Goal: Navigation & Orientation: Find specific page/section

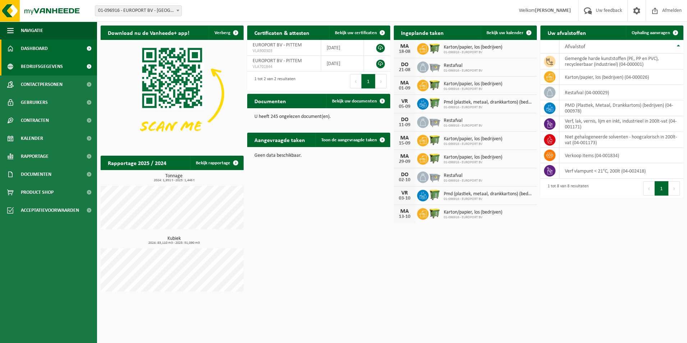
click at [88, 69] on span at bounding box center [89, 66] width 16 height 18
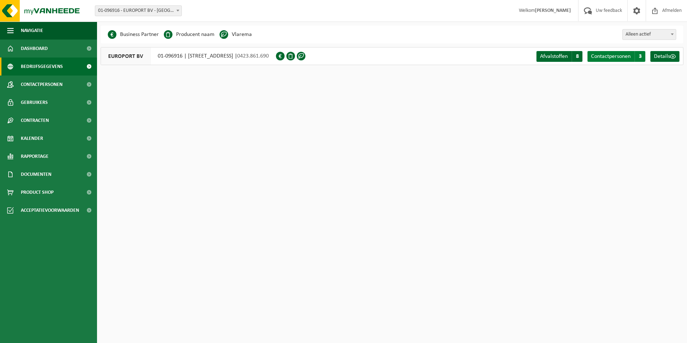
click at [609, 59] on span "Contactpersonen" at bounding box center [610, 57] width 39 height 6
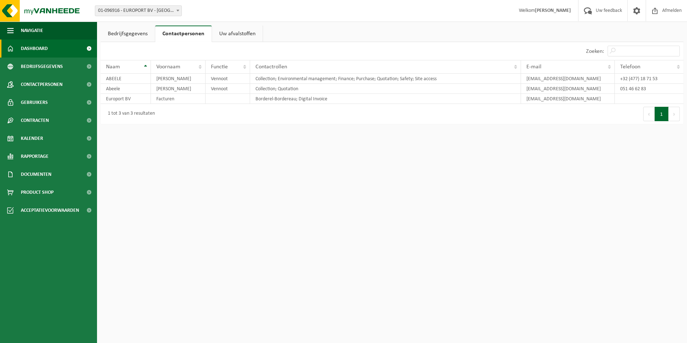
click at [48, 50] on link "Dashboard" at bounding box center [48, 48] width 97 height 18
